Goal: Contribute content: Contribute content

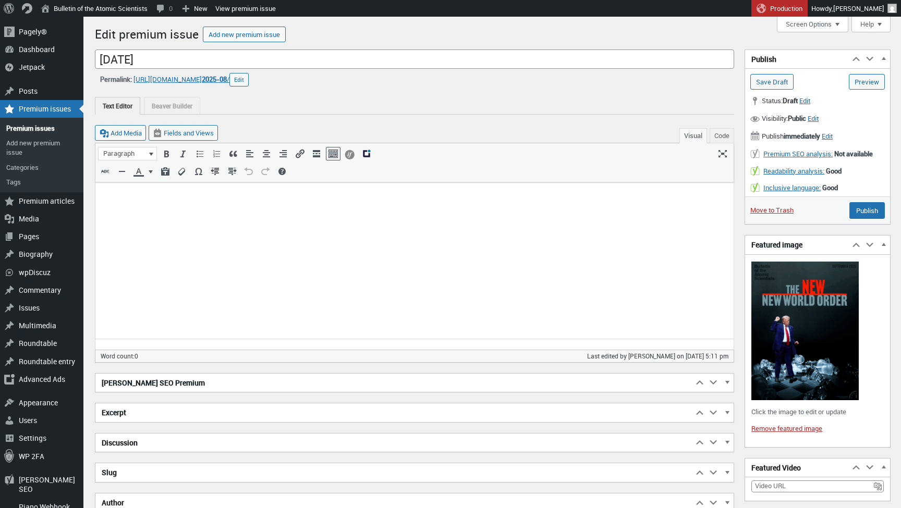
click at [806, 323] on img at bounding box center [804, 331] width 107 height 139
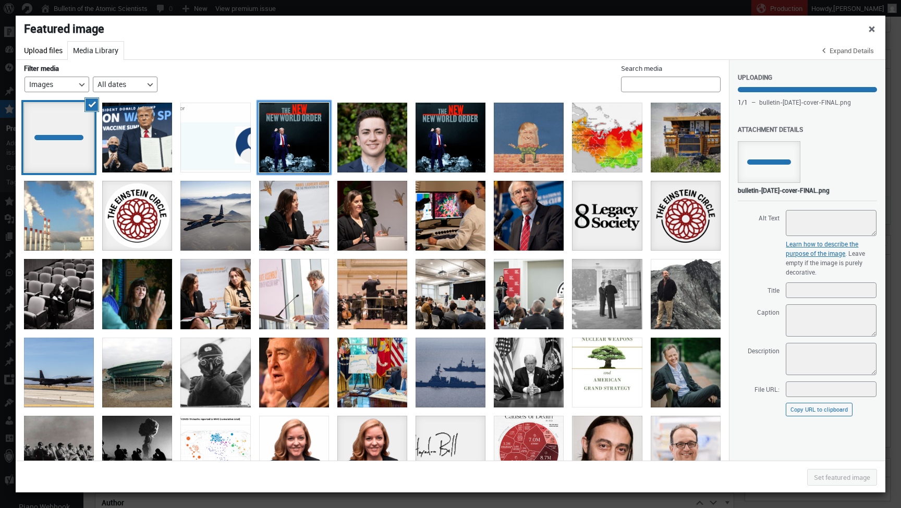
click at [289, 167] on div at bounding box center [294, 138] width 70 height 70
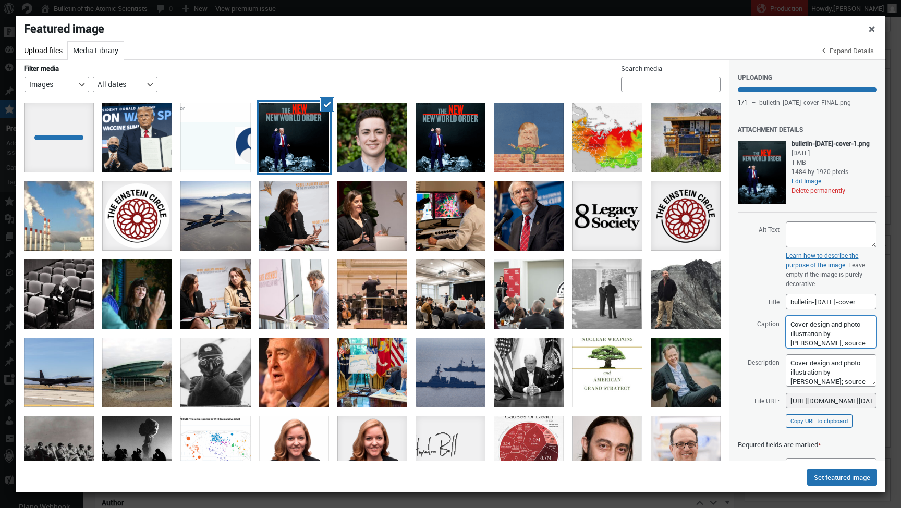
click at [813, 348] on textarea "Cover design and photo illustration by Thomas Gaulkin; source images by Gage Sk…" at bounding box center [831, 332] width 91 height 32
click at [59, 145] on div at bounding box center [59, 138] width 70 height 70
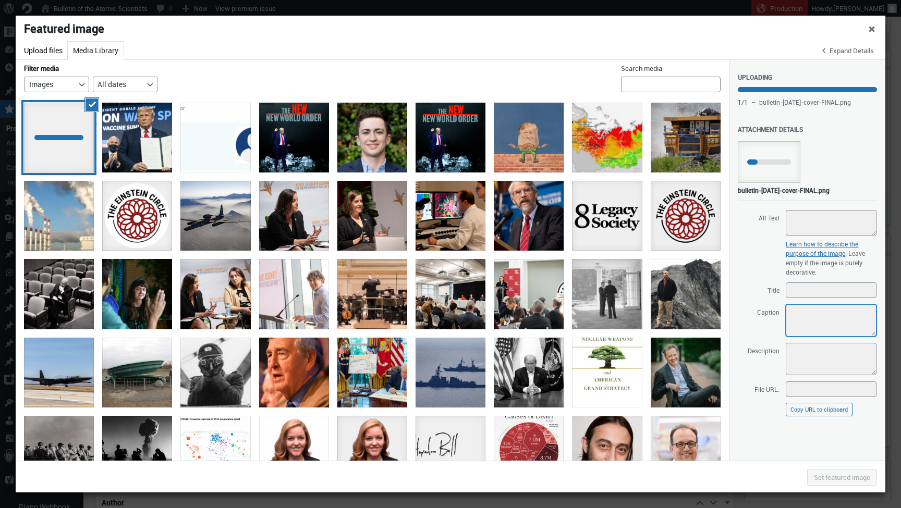
click at [837, 326] on textarea "Caption" at bounding box center [831, 320] width 91 height 32
click at [437, 152] on div "bulletin-september2025-cover" at bounding box center [451, 138] width 70 height 70
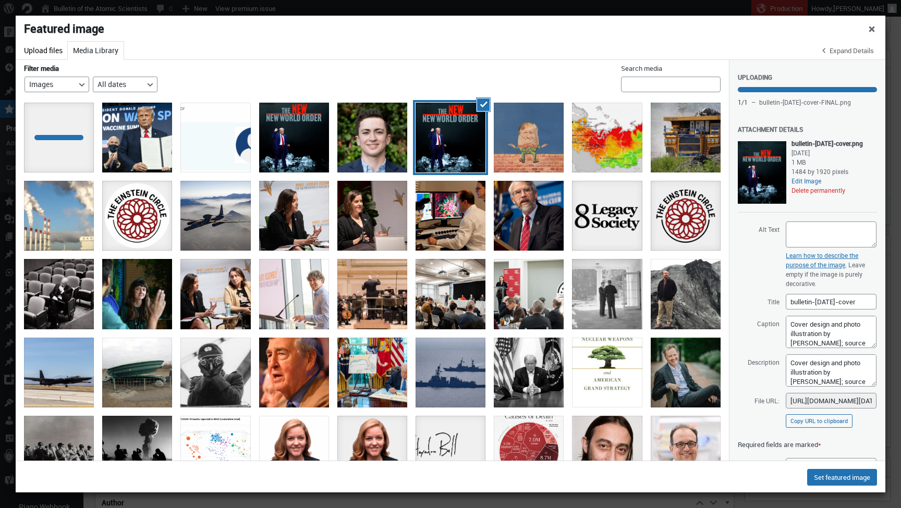
click at [791, 194] on button "Delete permanently" at bounding box center [818, 190] width 54 height 8
click at [302, 132] on div at bounding box center [294, 138] width 70 height 70
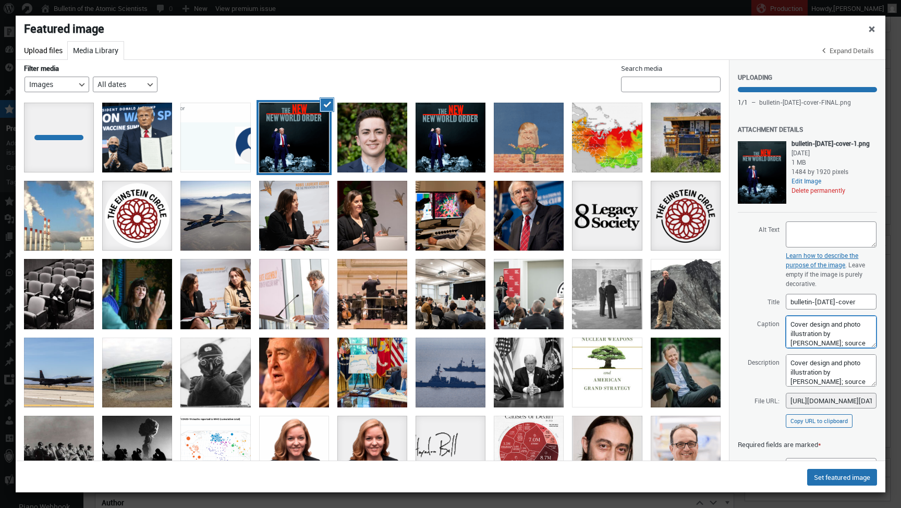
click at [835, 348] on textarea "Cover design and photo illustration by Thomas Gaulkin; source images by Gage Sk…" at bounding box center [831, 332] width 91 height 32
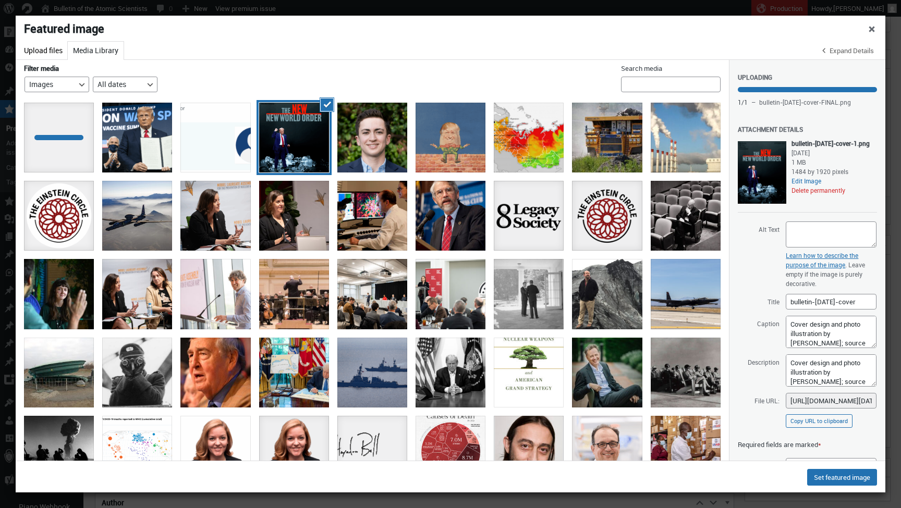
click at [791, 194] on button "Delete permanently" at bounding box center [818, 190] width 54 height 8
click at [79, 140] on div at bounding box center [59, 138] width 70 height 70
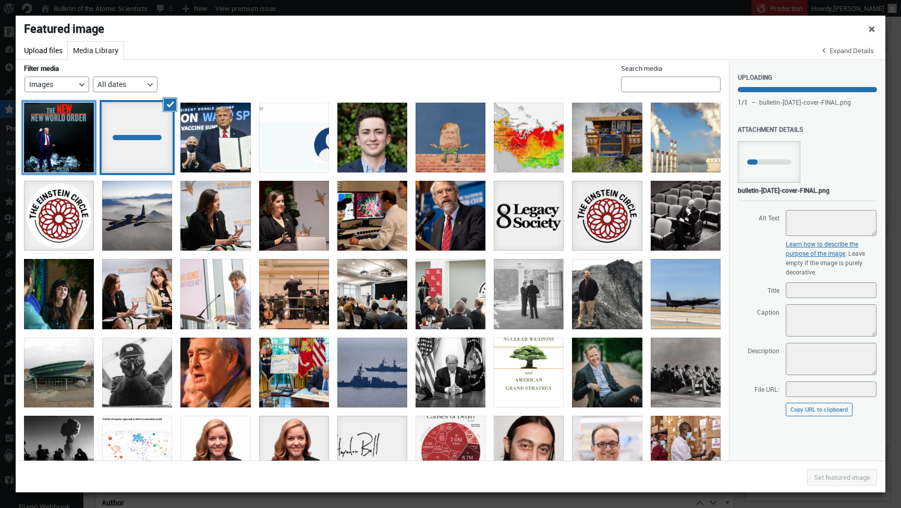
click at [87, 129] on div "bulletin-september2025-cover" at bounding box center [59, 138] width 70 height 70
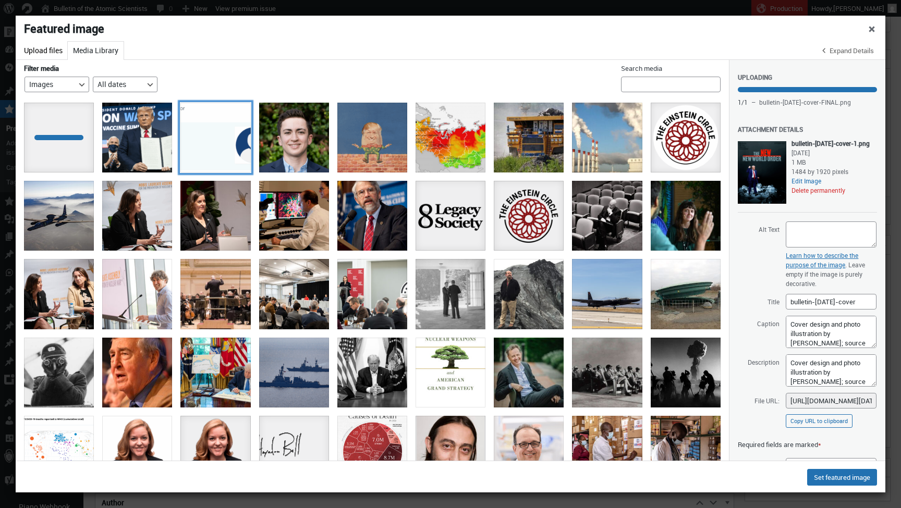
click at [251, 146] on li "Deselect" at bounding box center [215, 138] width 78 height 78
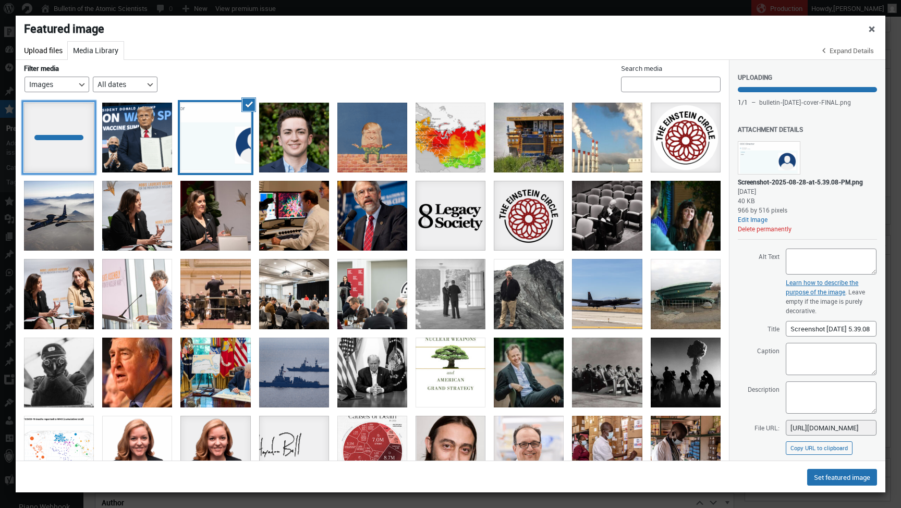
click at [81, 165] on div at bounding box center [59, 138] width 70 height 70
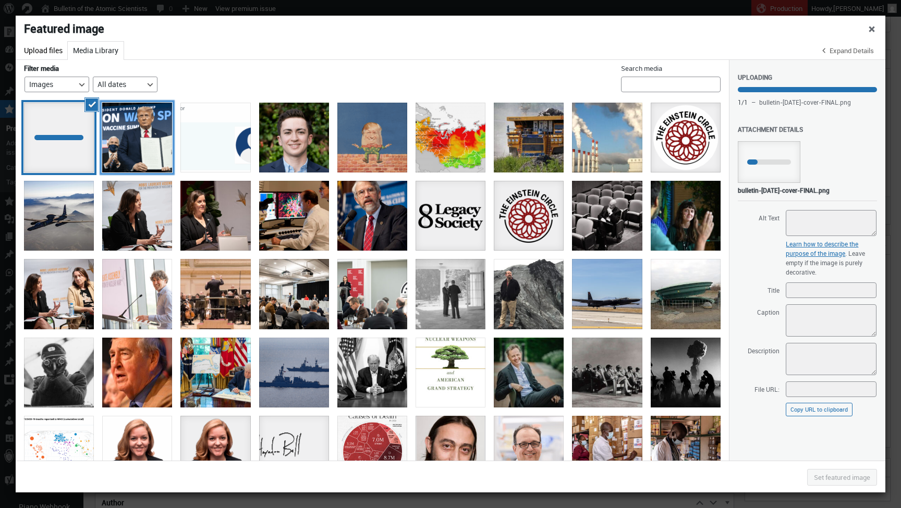
click at [141, 138] on div "ows" at bounding box center [137, 138] width 70 height 70
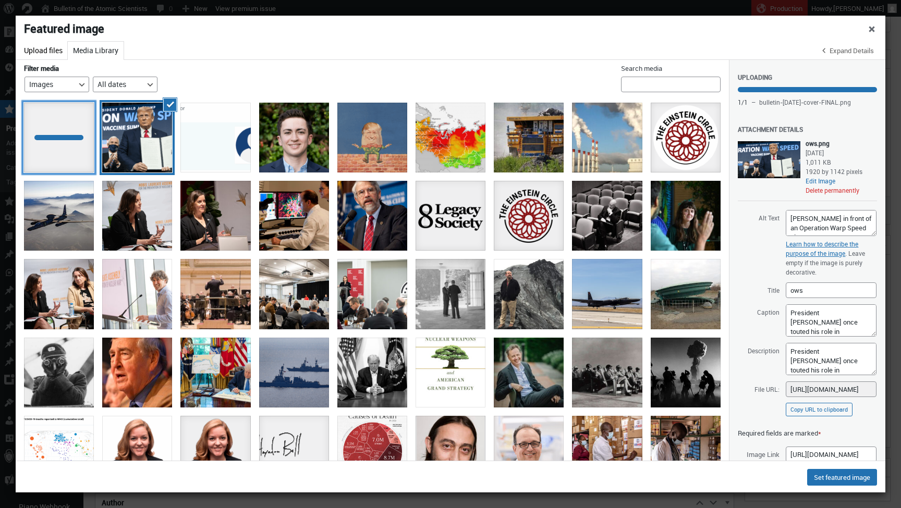
click at [71, 142] on div at bounding box center [59, 138] width 70 height 70
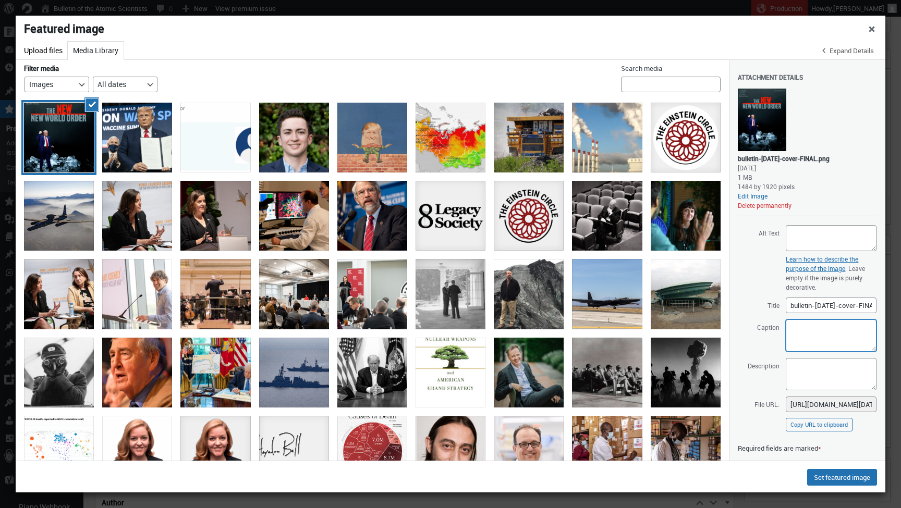
click at [820, 342] on textarea "Caption" at bounding box center [831, 336] width 91 height 32
paste textarea "Cover design and photo illustration by Thomas Gaulkin; source images by Gage Sk…"
type textarea "Cover design and photo illustration by Thomas Gaulkin; source images by Gage Sk…"
click at [804, 374] on textarea "Description" at bounding box center [831, 374] width 91 height 32
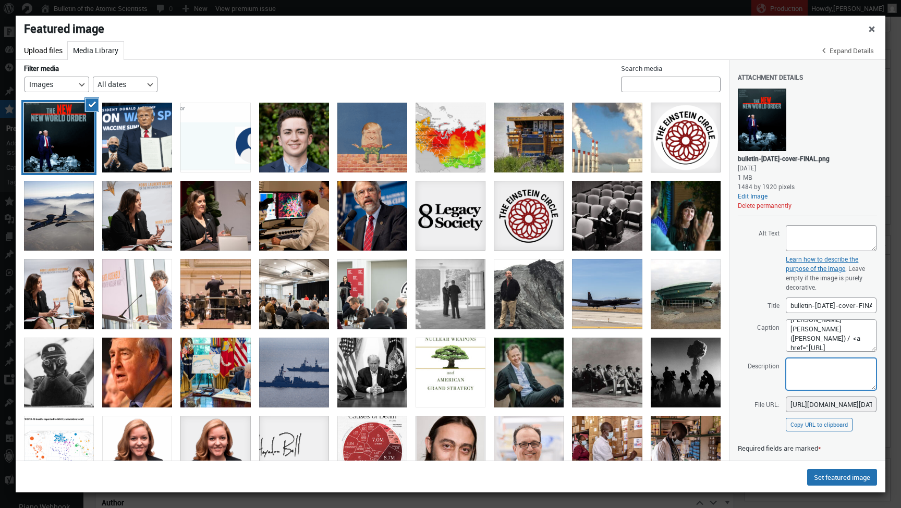
click at [805, 373] on textarea "Description" at bounding box center [831, 374] width 91 height 32
paste textarea "Cover design and photo illustration by Thomas Gaulkin; source images by Gage Sk…"
type textarea "Cover design and photo illustration by Thomas Gaulkin; source images by Gage Sk…"
click at [832, 481] on button "Set featured image" at bounding box center [842, 477] width 70 height 17
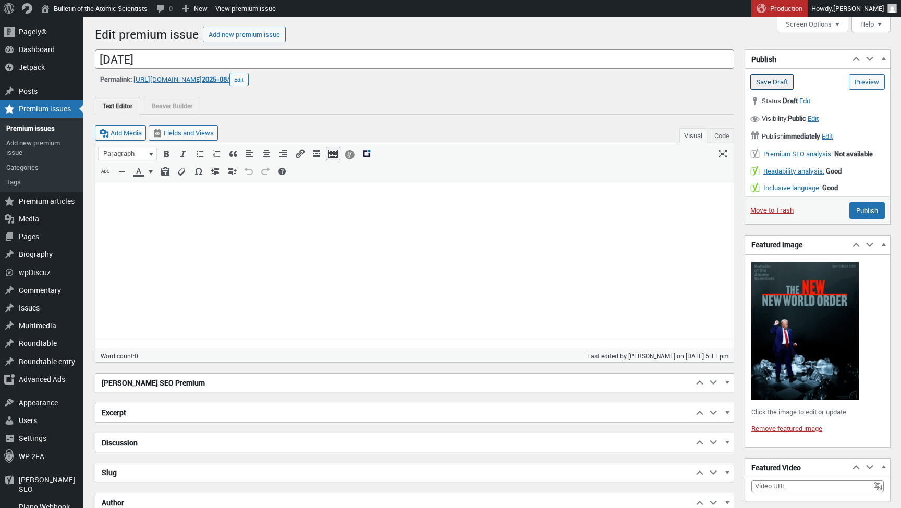
click at [786, 86] on input "Save Draft" at bounding box center [771, 82] width 43 height 16
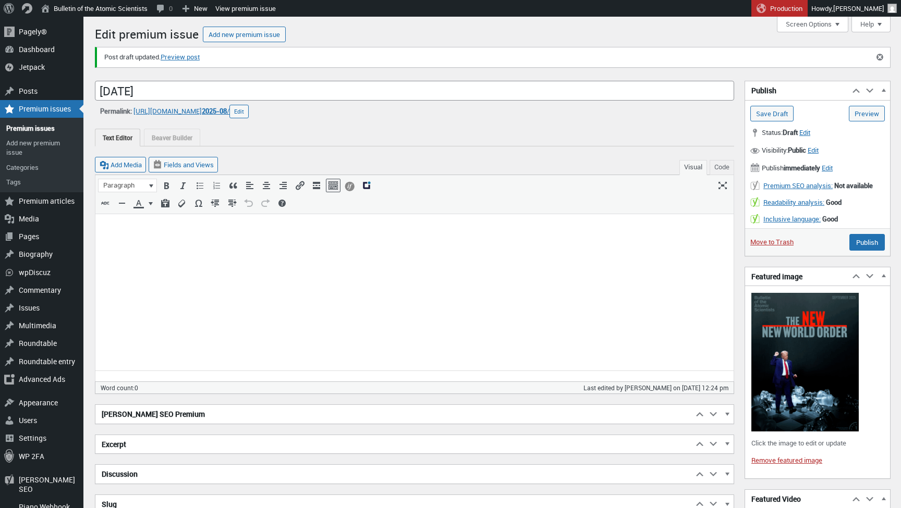
scroll to position [7, 0]
click at [227, 109] on span "2025-08" at bounding box center [214, 110] width 25 height 9
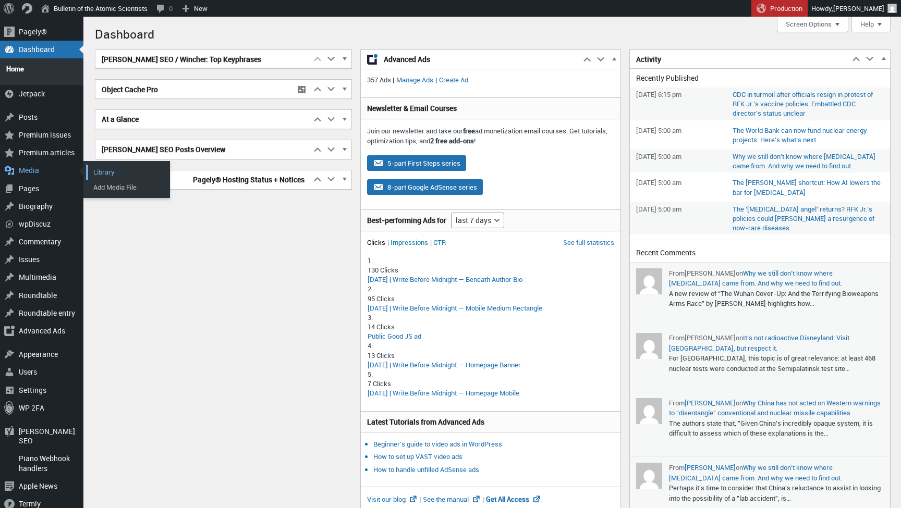
click at [108, 165] on link "Library" at bounding box center [127, 172] width 83 height 15
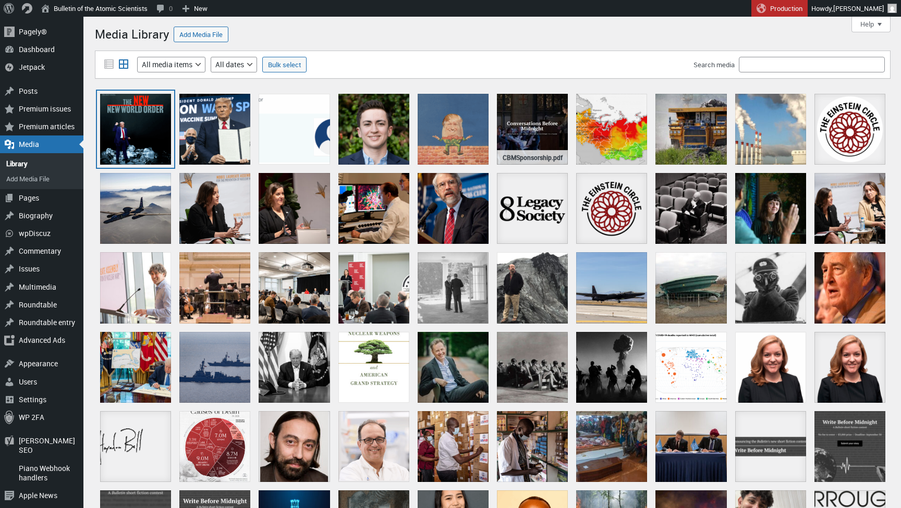
click at [159, 134] on div "bulletin-september2025-cover-FINAL" at bounding box center [135, 129] width 71 height 71
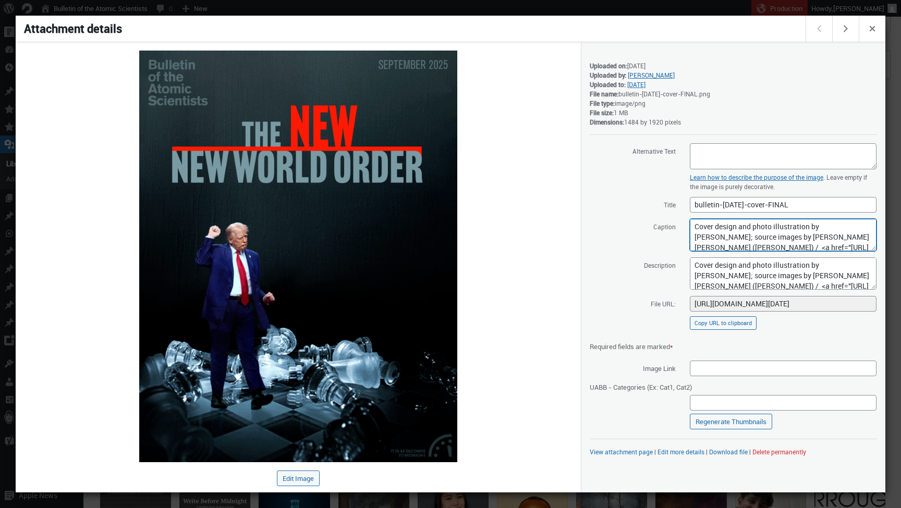
click at [760, 240] on textarea "Cover design and photo illustration by Thomas Gaulkin; source images by Gage Sk…" at bounding box center [783, 235] width 187 height 32
click at [749, 248] on textarea "Cover design and photo illustration by Thomas Gaulkin; source images by Gage Sk…" at bounding box center [783, 235] width 187 height 32
type textarea "Cover design and photo illustration by Thomas Gaulkin; source images by Gage Sk…"
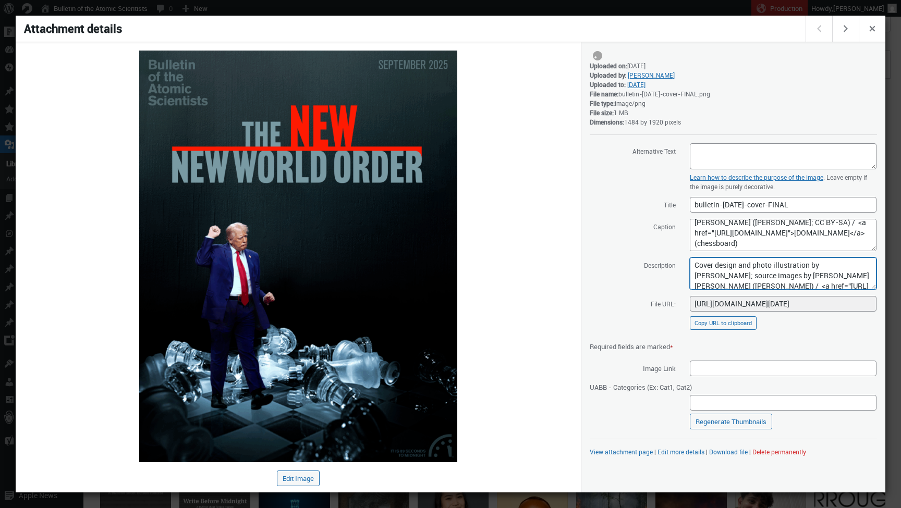
click at [763, 285] on textarea "Cover design and photo illustration by Thomas Gaulkin; source images by Gage Sk…" at bounding box center [783, 274] width 187 height 32
click at [750, 283] on textarea "Cover design and photo illustration by Thomas Gaulkin; source images by Gage Sk…" at bounding box center [783, 274] width 187 height 32
paste textarea "(chessboard)"
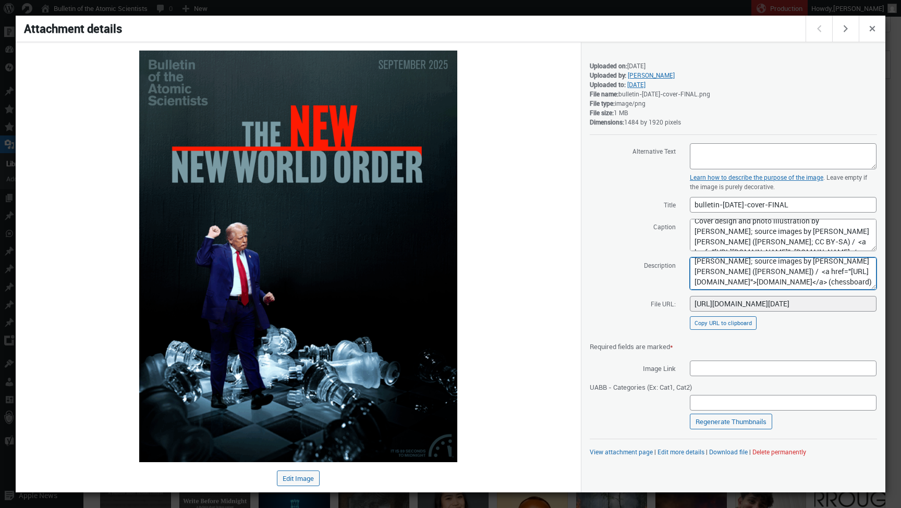
scroll to position [9, 0]
type textarea "Cover design and photo illustration by Thomas Gaulkin; source images by Gage Sk…"
click at [836, 228] on textarea "Cover design and photo illustration by Thomas Gaulkin; source images by Gage Sk…" at bounding box center [783, 235] width 187 height 32
drag, startPoint x: 822, startPoint y: 232, endPoint x: 781, endPoint y: 228, distance: 41.3
click at [781, 228] on textarea "Cover design and photo illustration by Thomas Gaulkin; source images by Gage Sk…" at bounding box center [783, 235] width 187 height 32
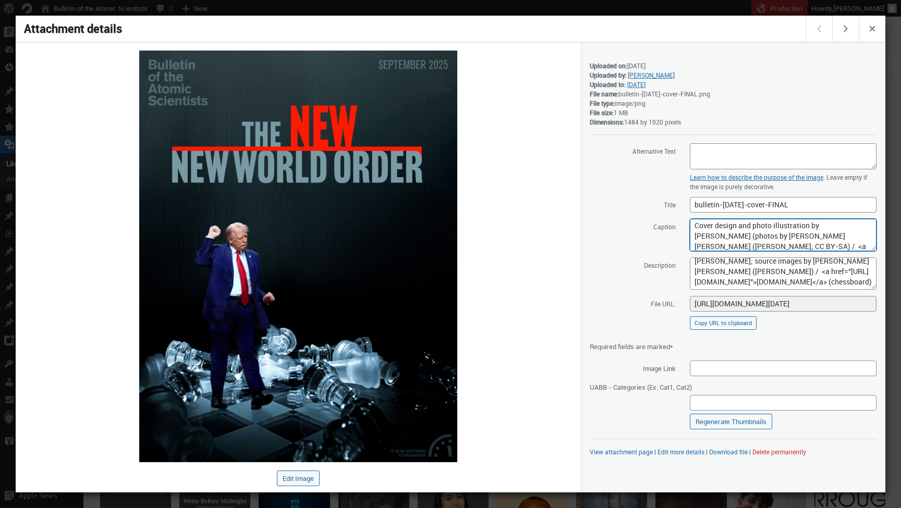
scroll to position [22, 0]
type textarea "Cover design and photo illustration by Thomas Gaulkin (photos by Gage Skidmore …"
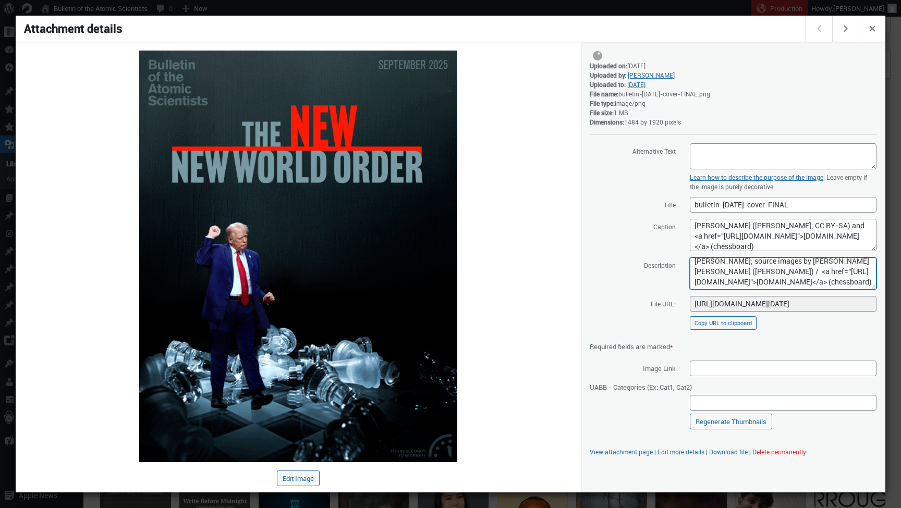
click at [762, 281] on textarea "Cover design and photo illustration by Thomas Gaulkin; source images by Gage Sk…" at bounding box center [783, 274] width 187 height 32
paste textarea "(photos by Gage Skidmore (Donald Trump; CC BY-SA) and"
type textarea "Cover design and photo illustration by Thomas Gaulkin (photos by Gage Skidmore …"
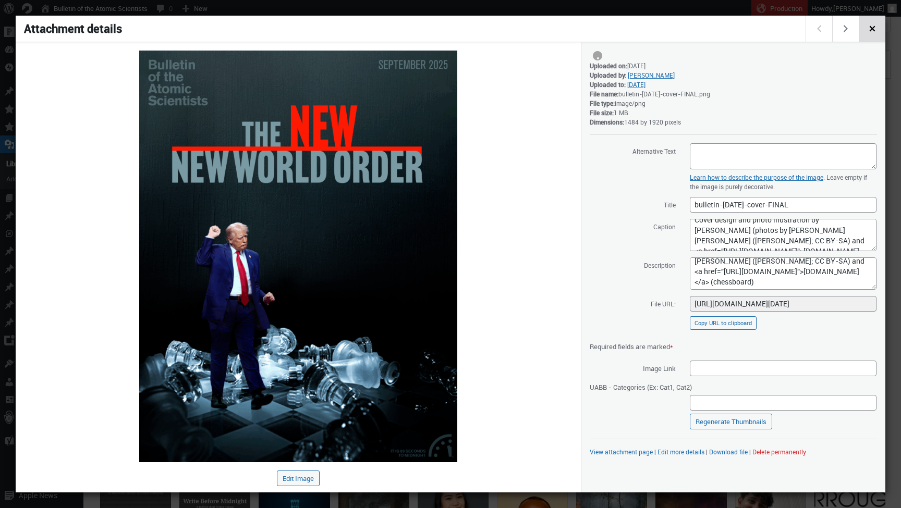
click at [876, 28] on span "Close dialog" at bounding box center [872, 27] width 11 height 8
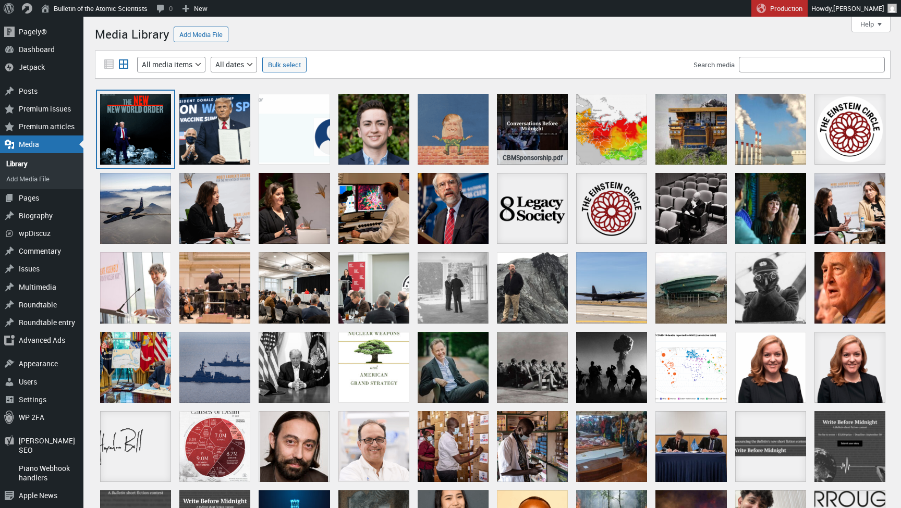
click at [151, 139] on div "bulletin-september2025-cover-FINAL" at bounding box center [135, 129] width 71 height 71
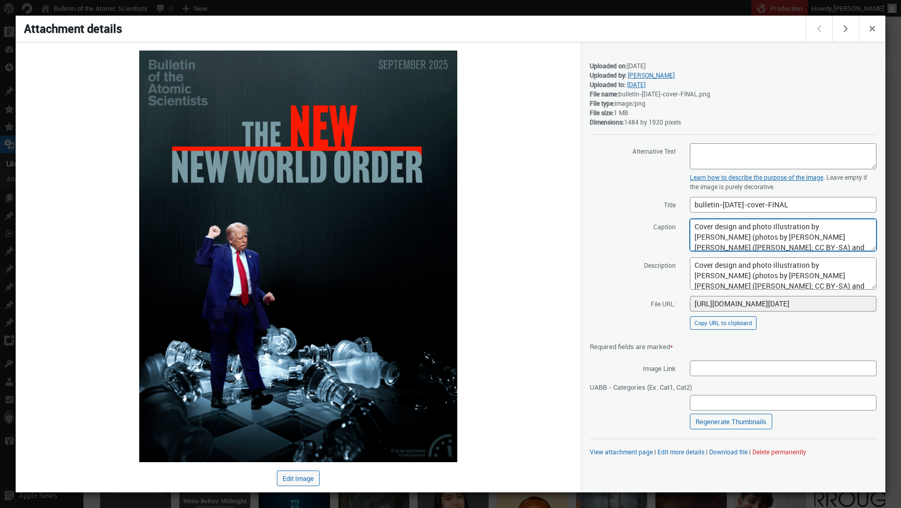
click at [720, 236] on textarea "Cover design and photo illustration by Thomas Gaulkin (photos by Gage Skidmore …" at bounding box center [783, 235] width 187 height 32
type textarea "Cover design and photo illustration by [PERSON_NAME] <br />(photos by [PERSON_N…"
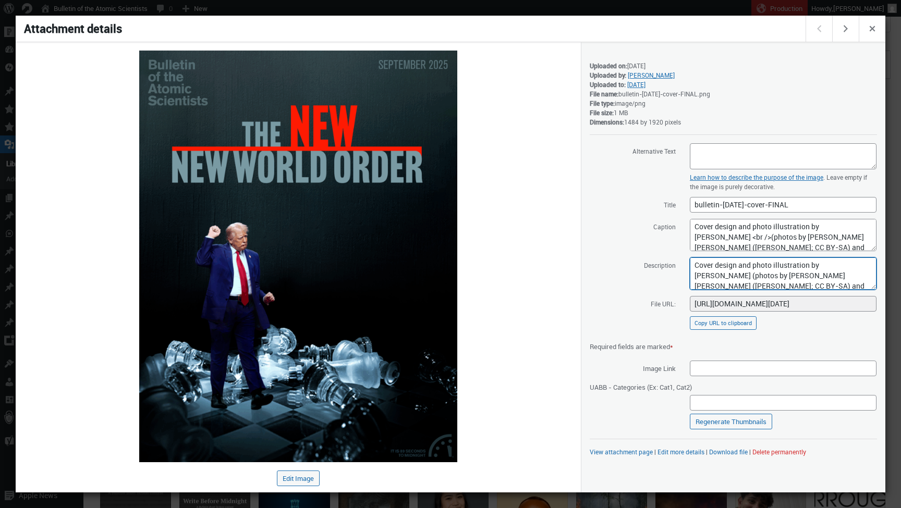
click at [773, 286] on textarea "Cover design and photo illustration by Thomas Gaulkin (photos by Gage Skidmore …" at bounding box center [783, 274] width 187 height 32
paste textarea "<br />"
type textarea "Cover design and photo illustration by [PERSON_NAME] <br />(photos by [PERSON_N…"
click at [871, 27] on span "Close dialog" at bounding box center [872, 27] width 11 height 8
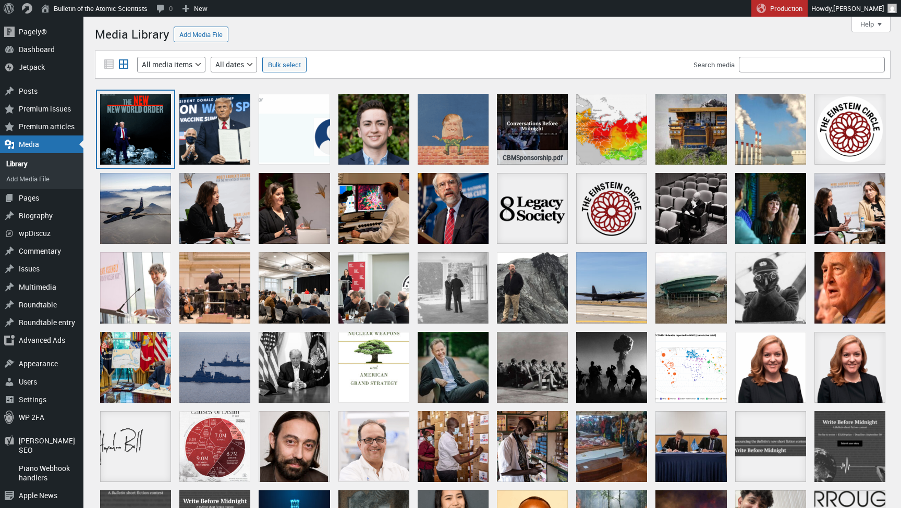
click at [135, 128] on div "bulletin-september2025-cover-FINAL" at bounding box center [135, 129] width 71 height 71
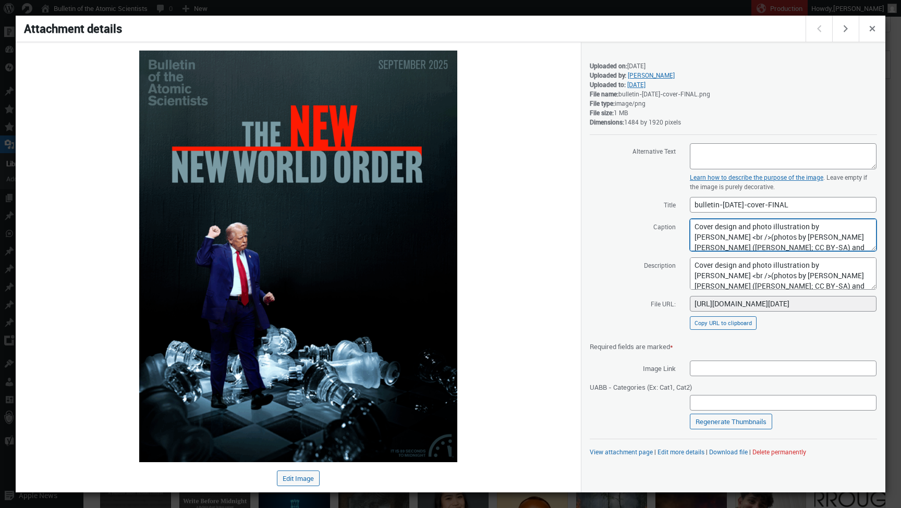
click at [723, 236] on textarea "Cover design and photo illustration by [PERSON_NAME] <br />(photos by [PERSON_N…" at bounding box center [783, 235] width 187 height 32
type textarea "Cover design and photo illustration by [PERSON_NAME]; <br />photos by [PERSON_N…"
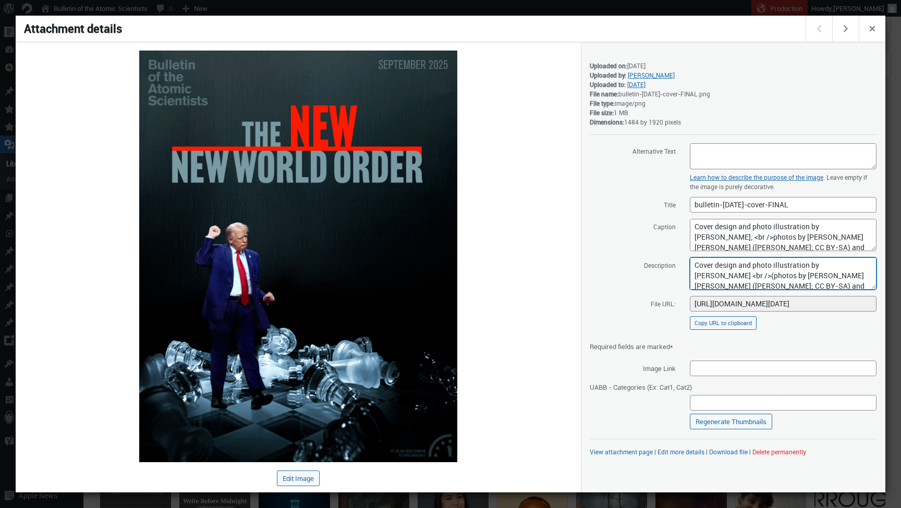
click at [731, 287] on textarea "Cover design and photo illustration by [PERSON_NAME] <br />(photos by [PERSON_N…" at bounding box center [783, 274] width 187 height 32
paste textarea "; <br />"
type textarea "Cover design and photo illustration by [PERSON_NAME]; <br />photos by [PERSON_N…"
click at [869, 25] on span "Close dialog" at bounding box center [872, 27] width 11 height 8
